Goal: Task Accomplishment & Management: Manage account settings

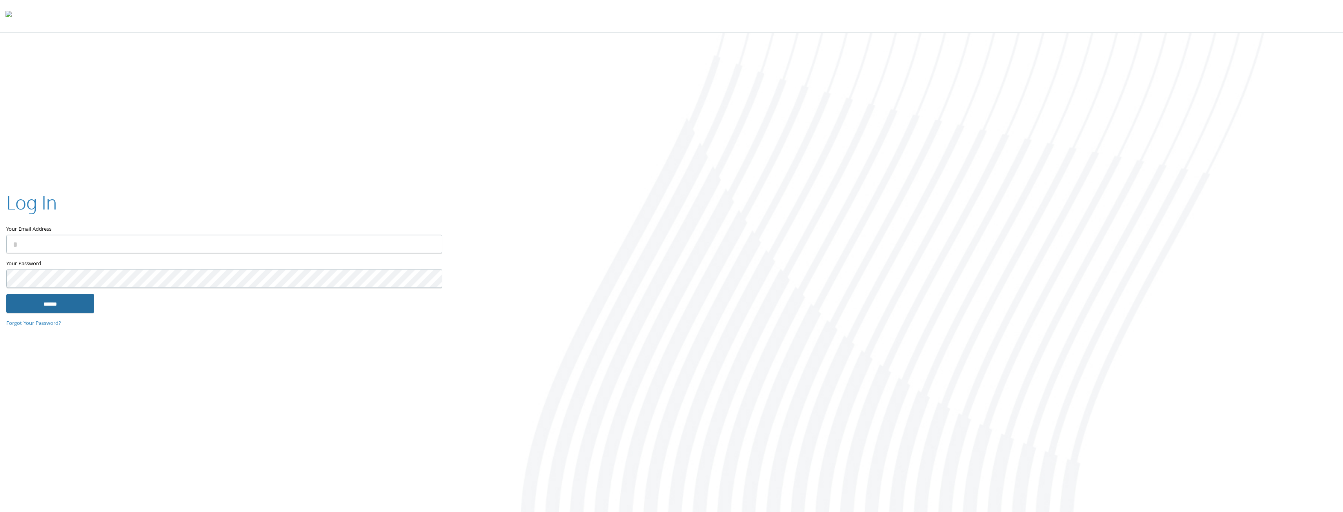
type input "**********"
click at [71, 307] on input "******" at bounding box center [50, 303] width 88 height 19
type input "**********"
click at [57, 308] on input "******" at bounding box center [50, 303] width 88 height 19
